Goal: Navigation & Orientation: Find specific page/section

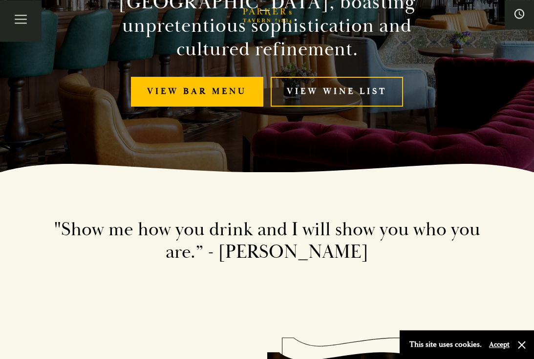
scroll to position [187, 0]
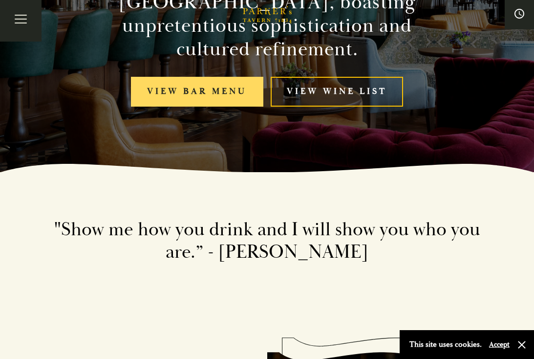
click at [173, 96] on link "View bar menu" at bounding box center [197, 92] width 132 height 30
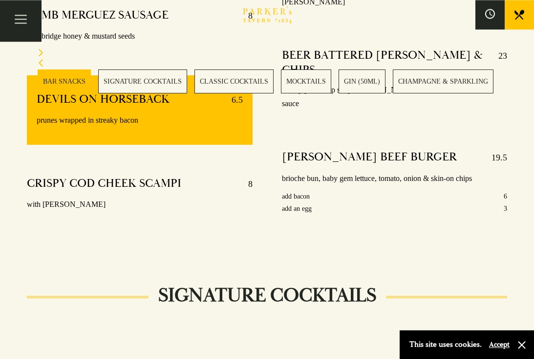
scroll to position [743, 0]
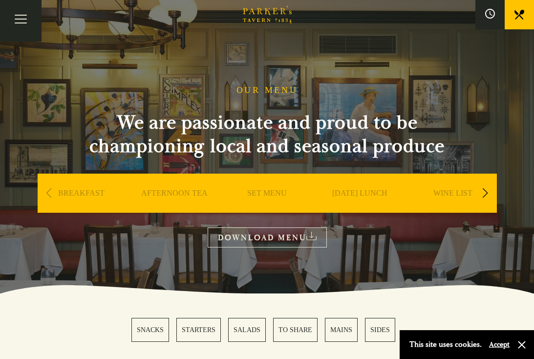
click at [261, 192] on link "SET MENU" at bounding box center [267, 207] width 40 height 39
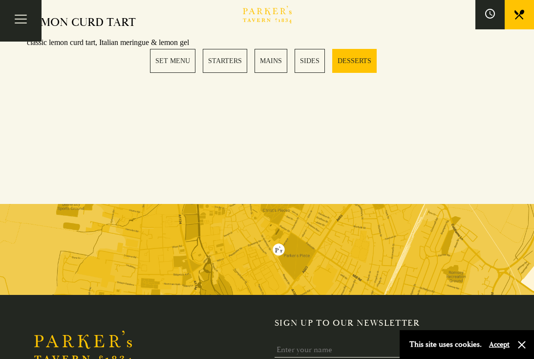
scroll to position [1407, 0]
click at [500, 349] on button "Accept" at bounding box center [499, 343] width 21 height 9
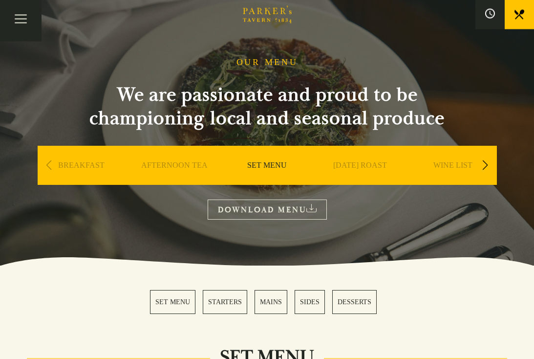
scroll to position [0, 0]
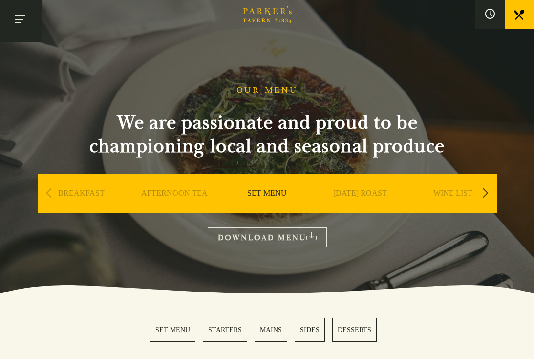
click at [20, 21] on button "Toggle navigation" at bounding box center [21, 21] width 42 height 42
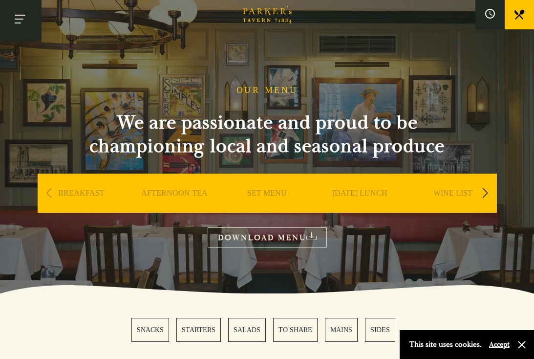
click at [20, 24] on button "Toggle navigation" at bounding box center [21, 21] width 42 height 42
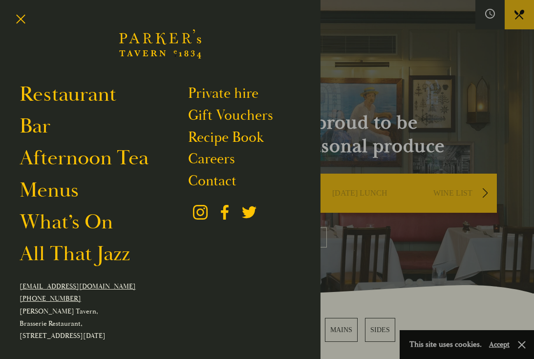
click at [232, 194] on div at bounding box center [244, 213] width 112 height 45
